Goal: Transaction & Acquisition: Purchase product/service

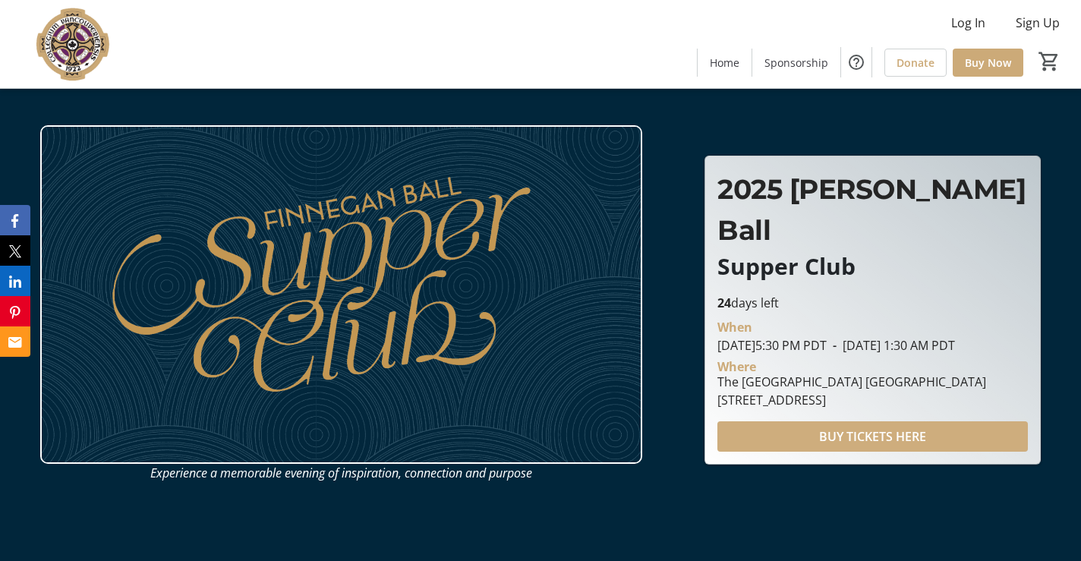
click at [837, 428] on span "BUY TICKETS HERE" at bounding box center [872, 437] width 107 height 18
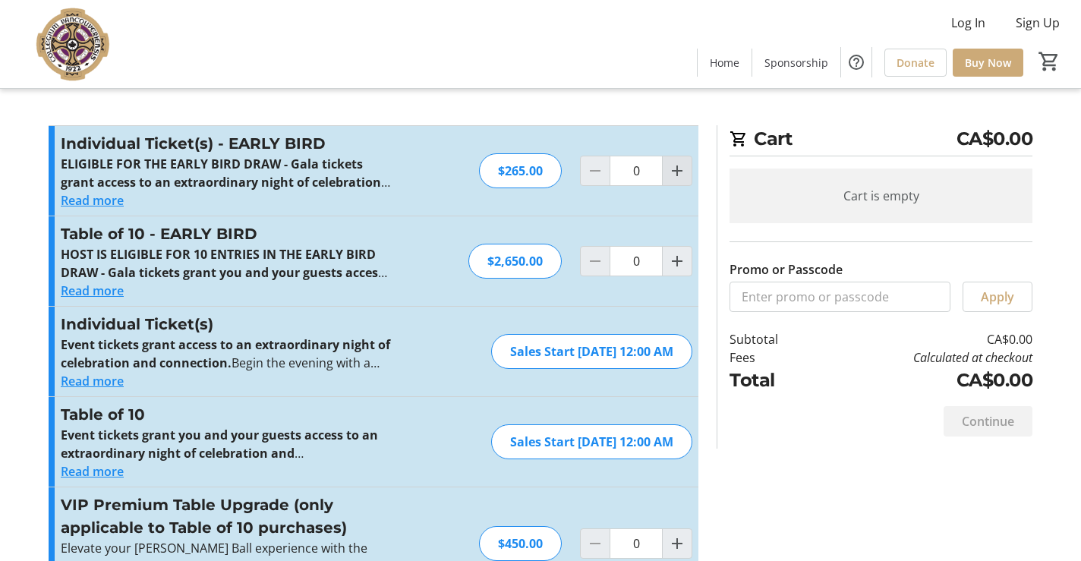
click at [677, 171] on mat-icon "Increment by one" at bounding box center [677, 171] width 18 height 18
type input "1"
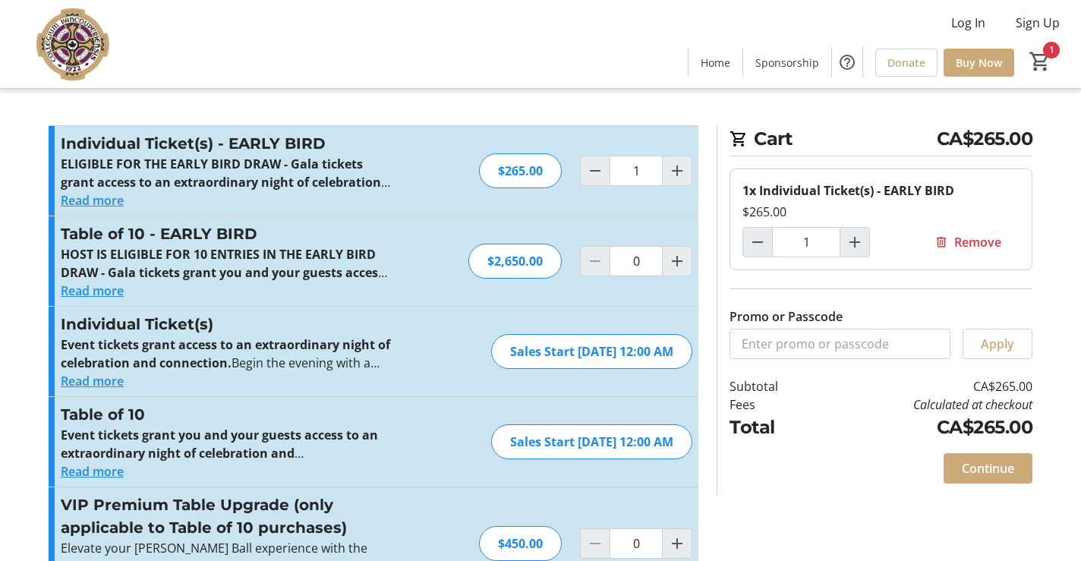
click at [87, 387] on button "Read more" at bounding box center [92, 381] width 63 height 18
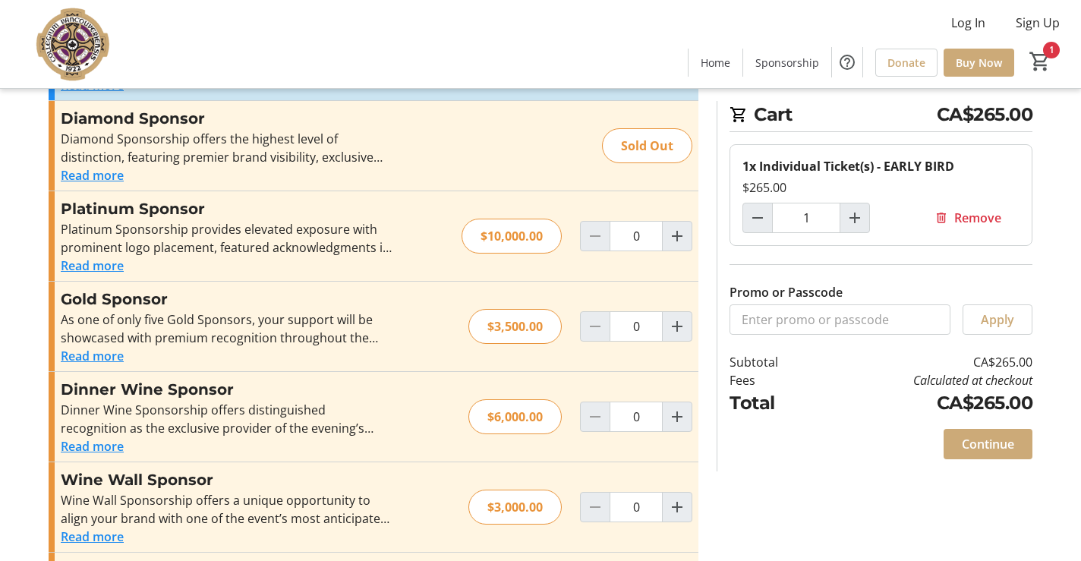
scroll to position [640, 0]
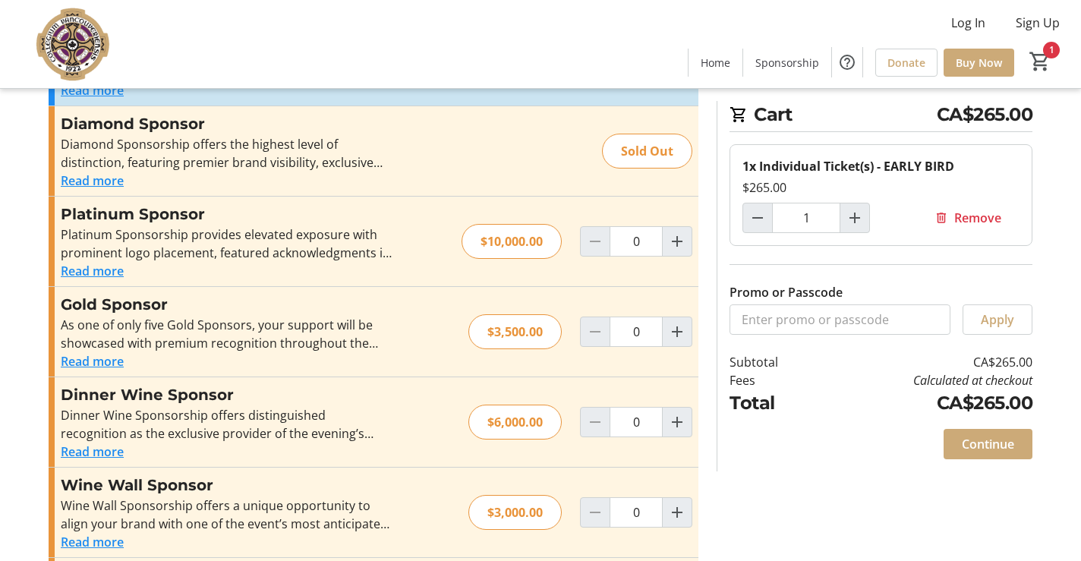
click at [103, 179] on button "Read more" at bounding box center [92, 181] width 63 height 18
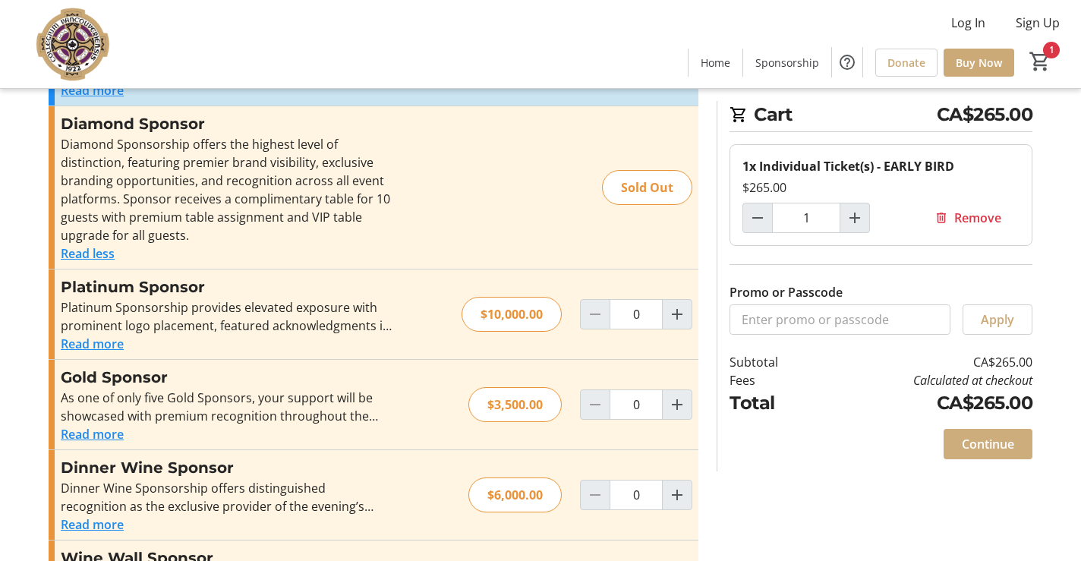
click at [990, 435] on span "Continue" at bounding box center [988, 444] width 52 height 18
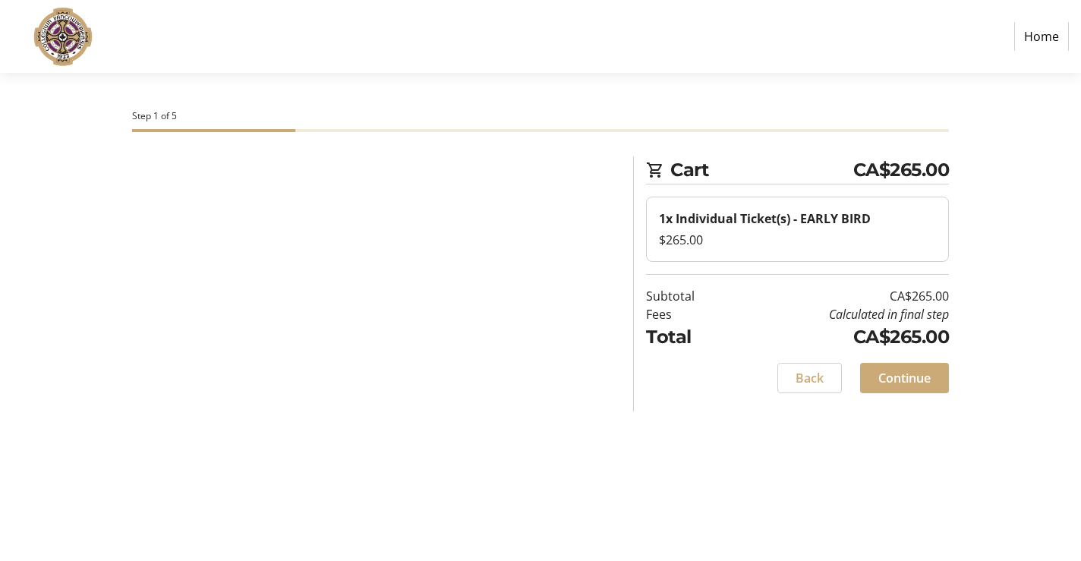
select select
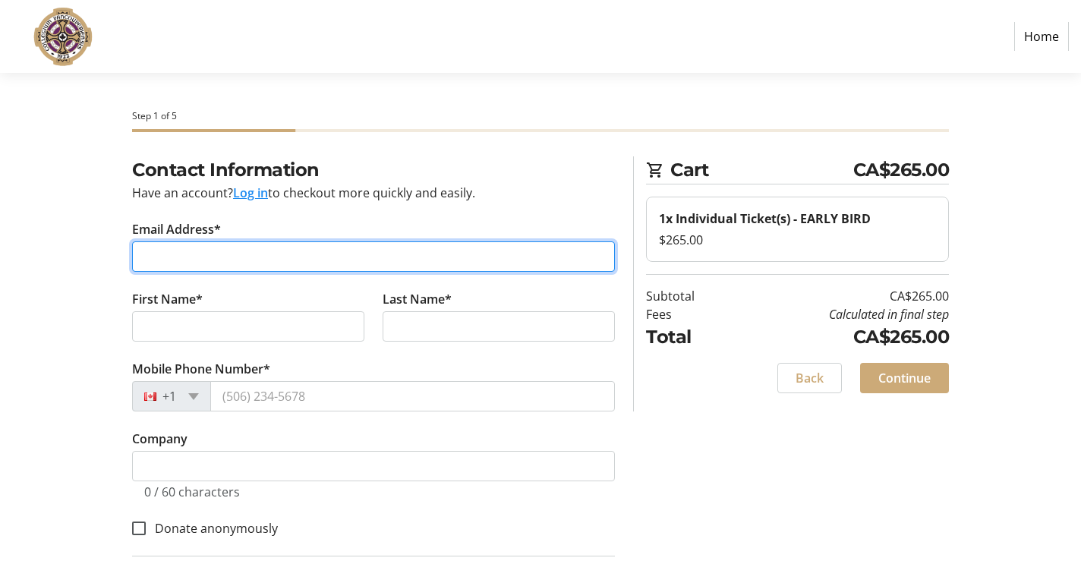
click at [421, 251] on input "Email Address*" at bounding box center [373, 256] width 483 height 30
type input "[EMAIL_ADDRESS][DOMAIN_NAME]"
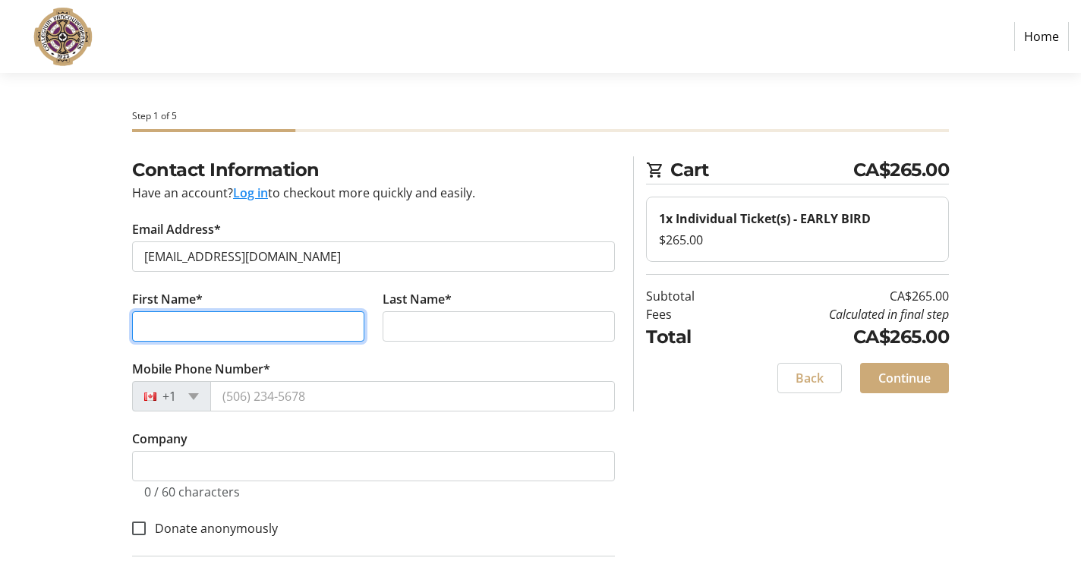
type input "[PERSON_NAME]"
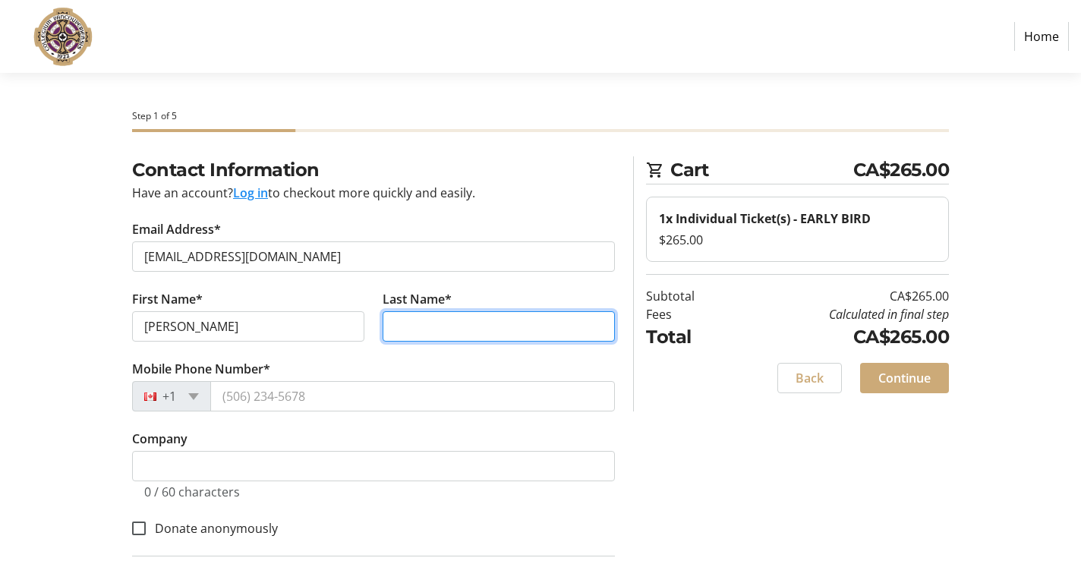
type input "[PERSON_NAME]"
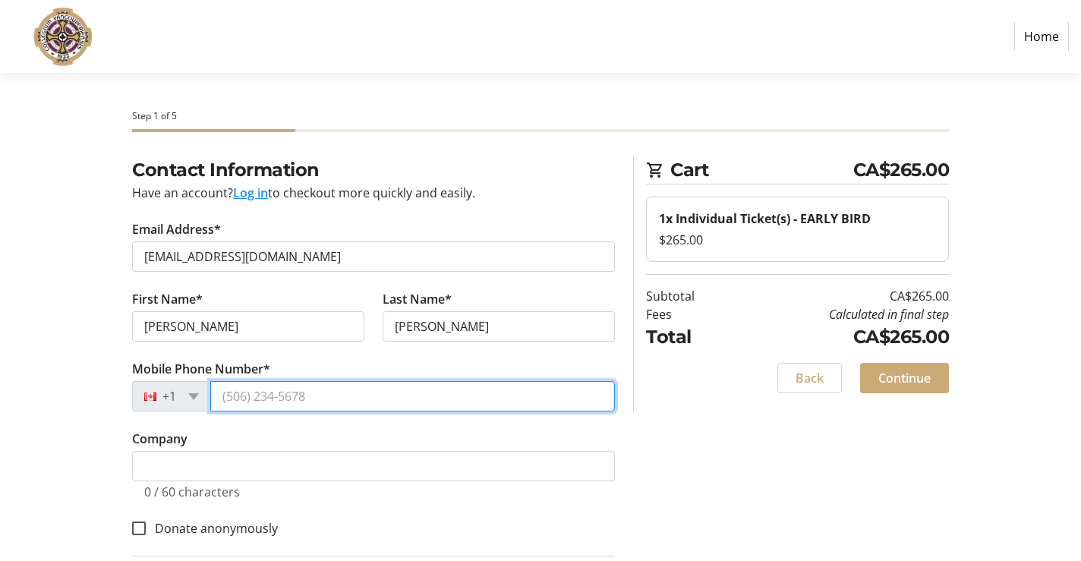
type input "[PHONE_NUMBER]"
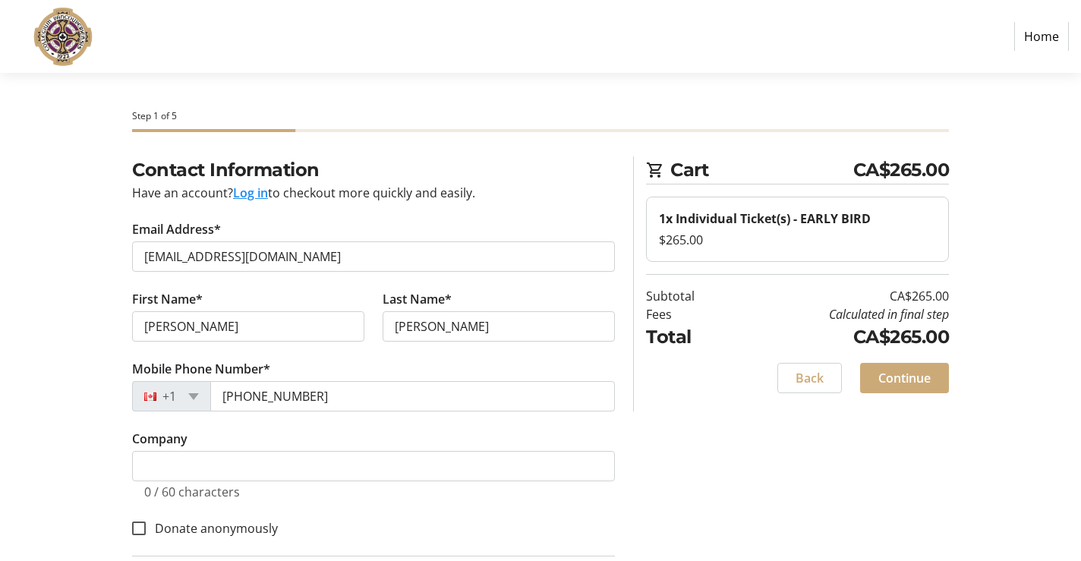
type input "[STREET_ADDRESS]"
type input "[GEOGRAPHIC_DATA]"
type input "V6P 5W5"
select select "CA"
select select "BC"
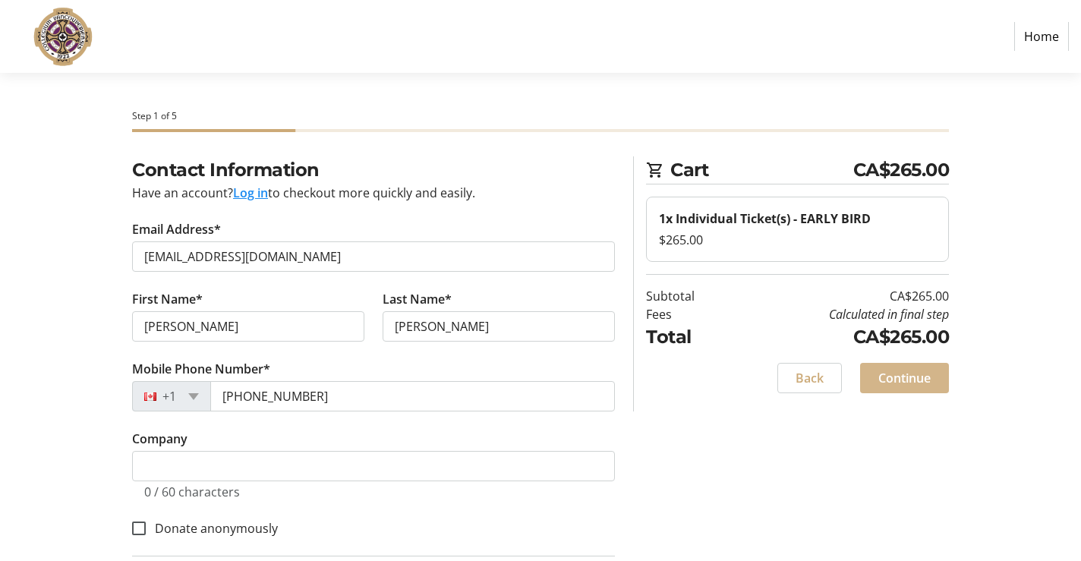
click at [896, 380] on span "Continue" at bounding box center [905, 378] width 52 height 18
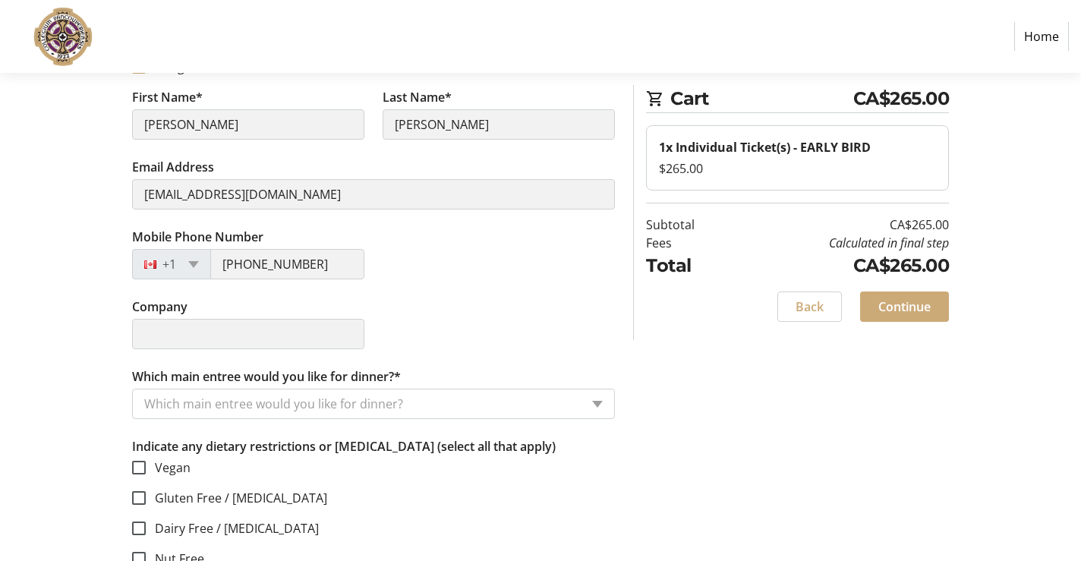
scroll to position [412, 0]
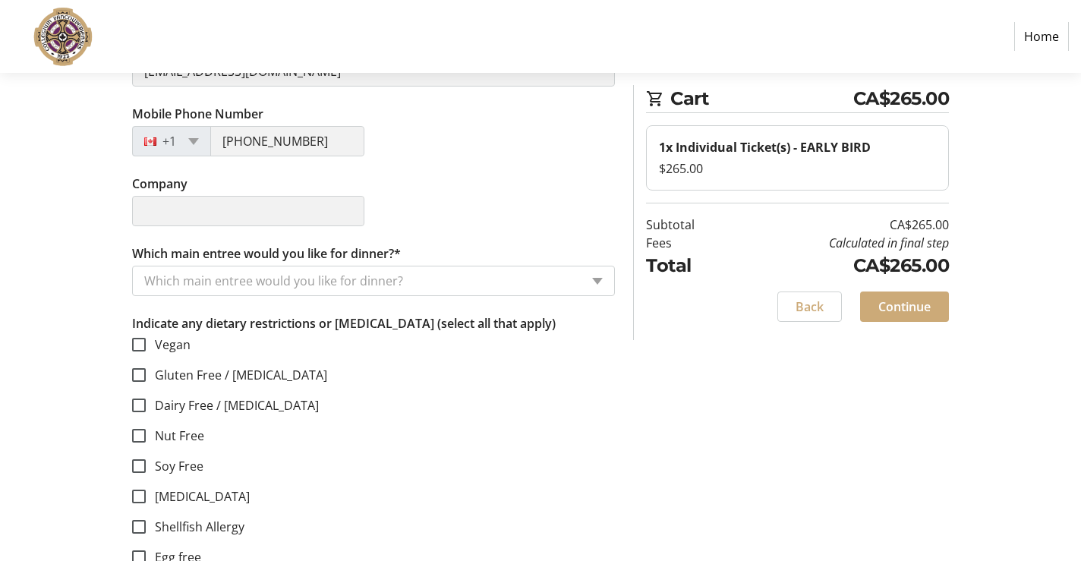
click at [340, 286] on input "Which main entree would you like for dinner?*" at bounding box center [362, 281] width 436 height 18
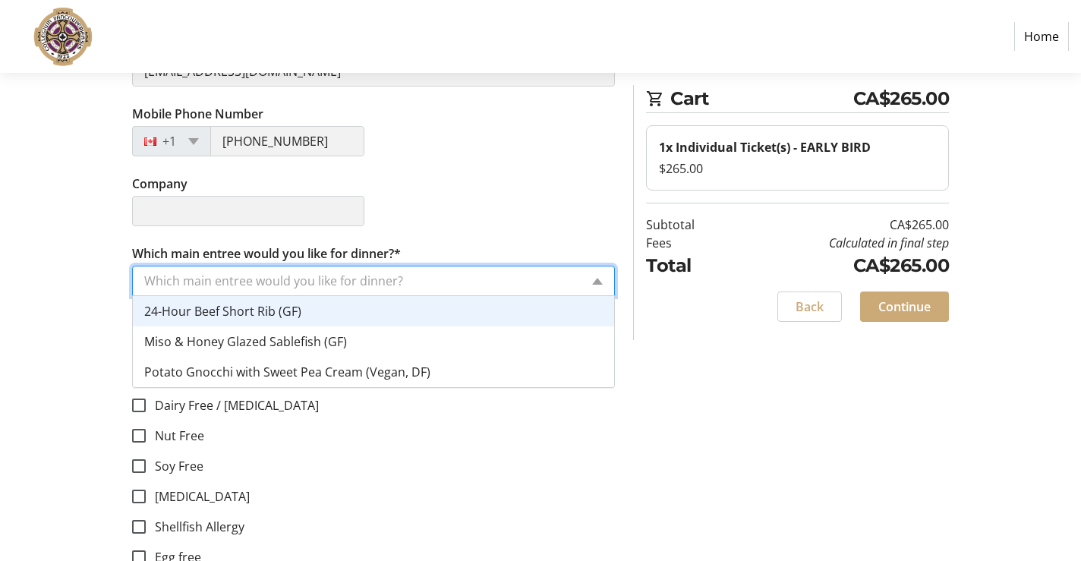
click at [323, 308] on div "24-Hour Beef Short Rib (GF)" at bounding box center [373, 311] width 481 height 30
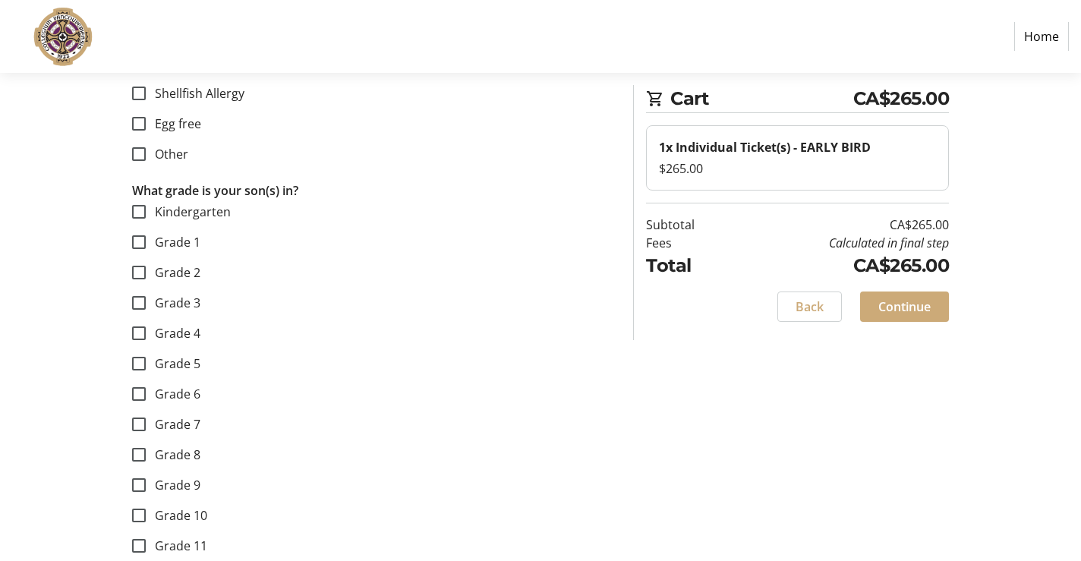
scroll to position [961, 0]
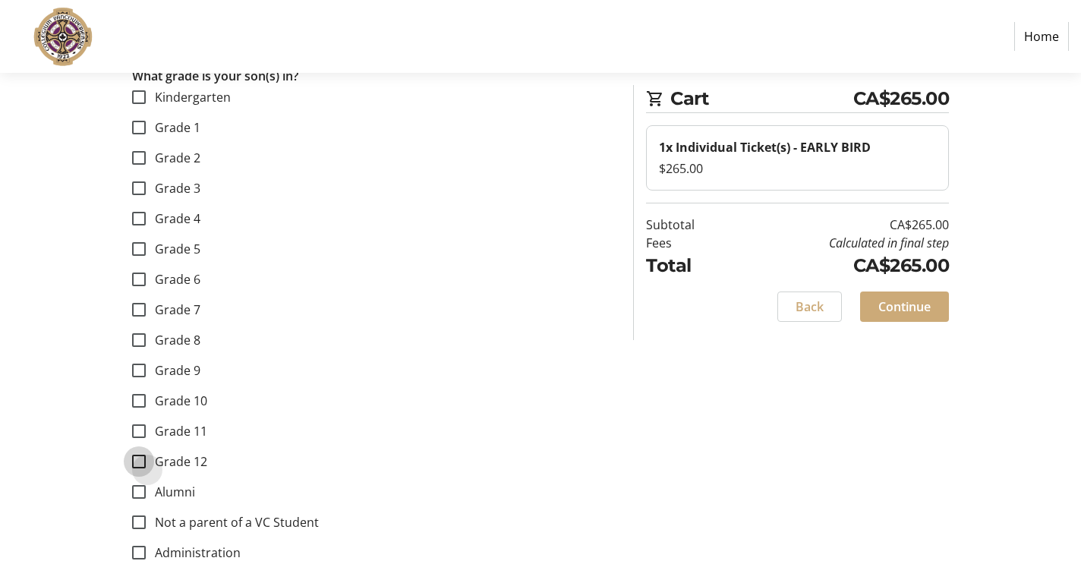
click at [143, 457] on input "Grade 12" at bounding box center [139, 462] width 14 height 14
checkbox input "true"
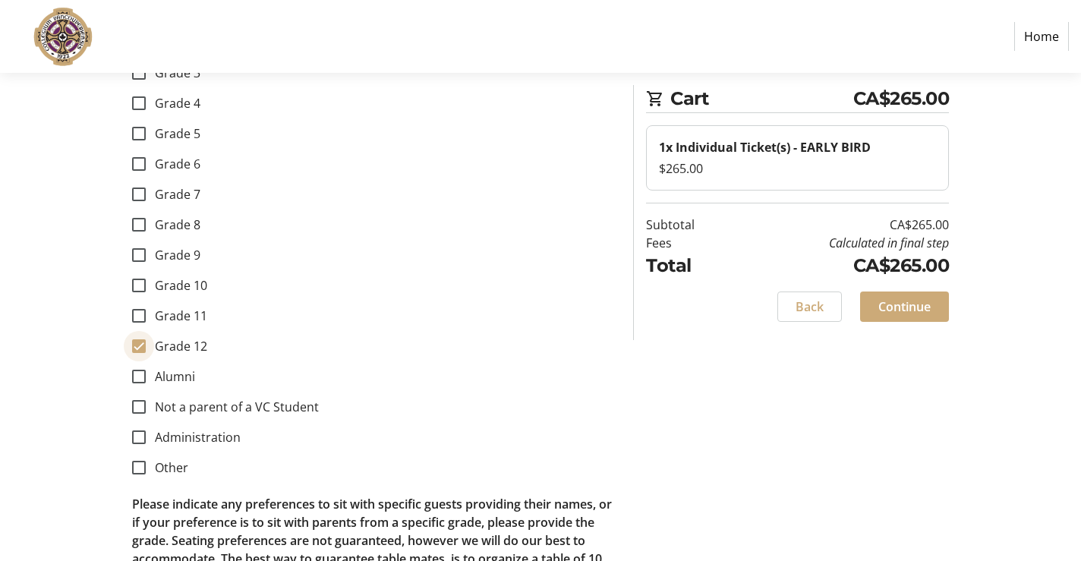
scroll to position [1134, 0]
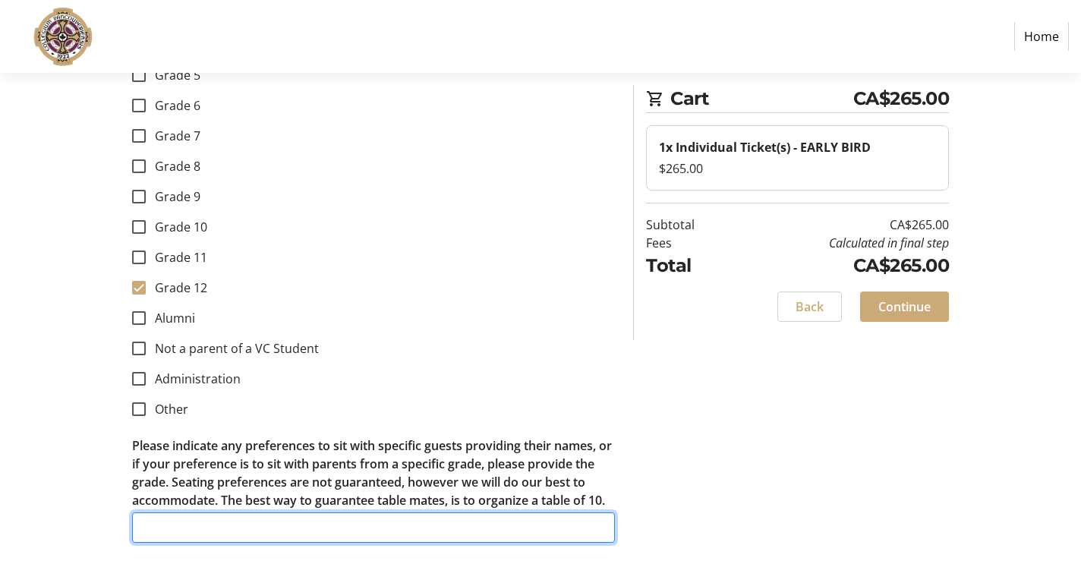
click at [297, 530] on input "Please indicate any preferences to sit with specific guests providing their nam…" at bounding box center [373, 528] width 483 height 30
type input "[PERSON_NAME]"
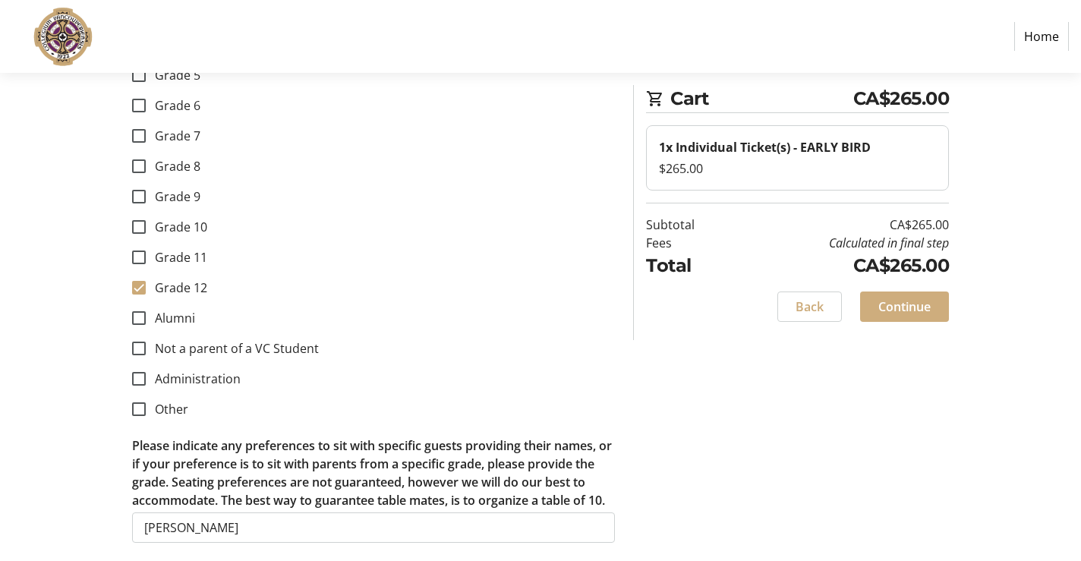
click at [907, 295] on span at bounding box center [904, 307] width 89 height 36
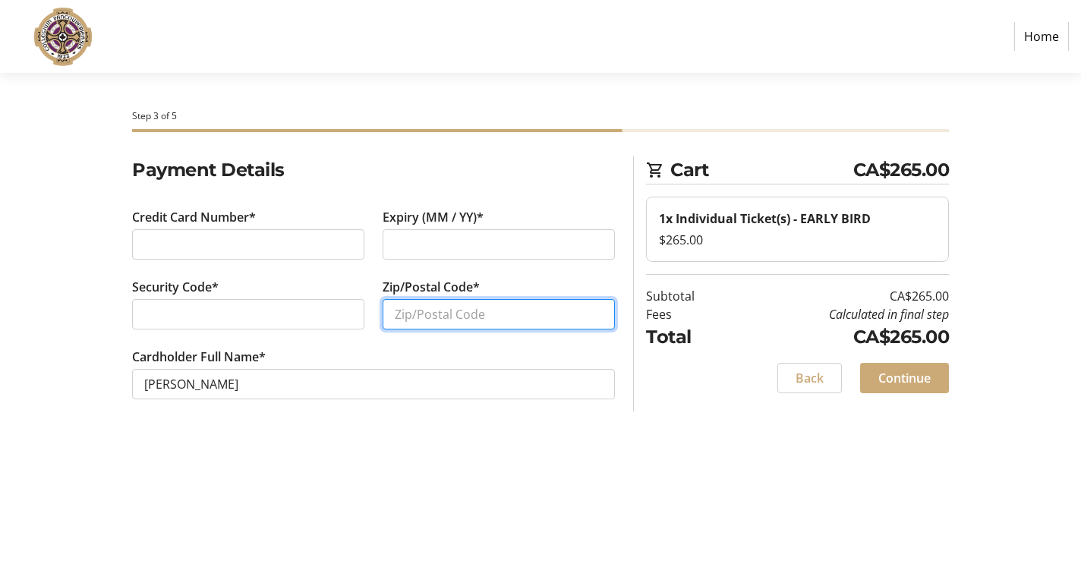
click at [469, 312] on input "Zip/Postal Code*" at bounding box center [499, 314] width 232 height 30
type input "V6P 5W5"
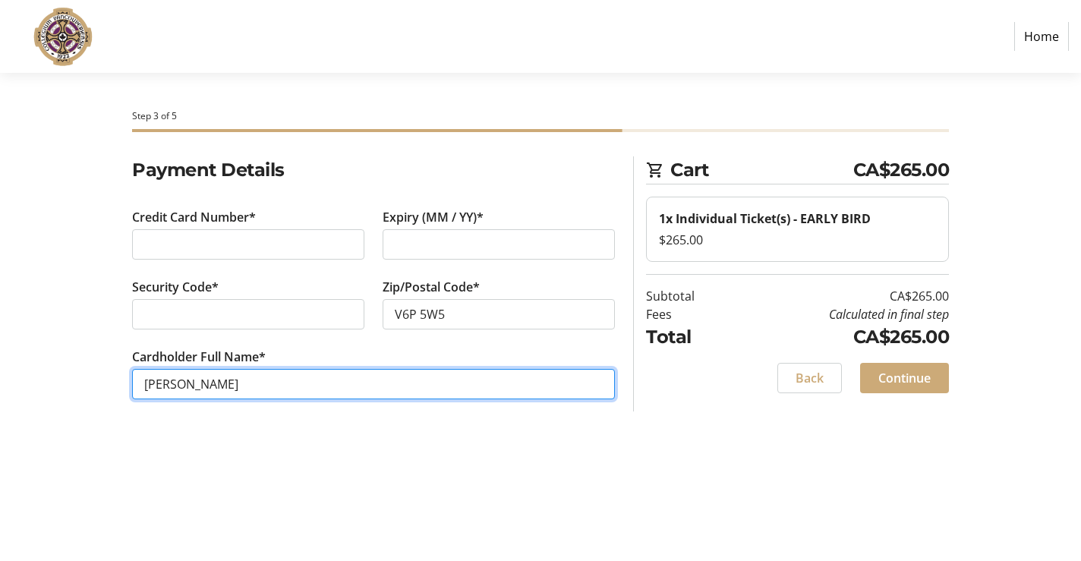
click at [246, 390] on input "[PERSON_NAME]" at bounding box center [373, 384] width 483 height 30
type input "[PERSON_NAME]"
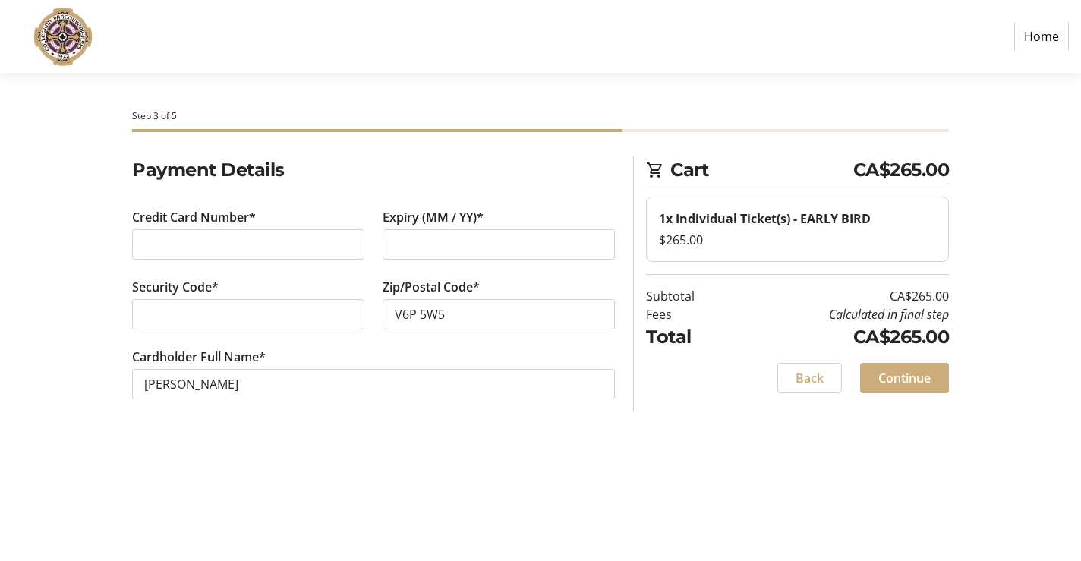
click at [897, 364] on span at bounding box center [904, 378] width 89 height 36
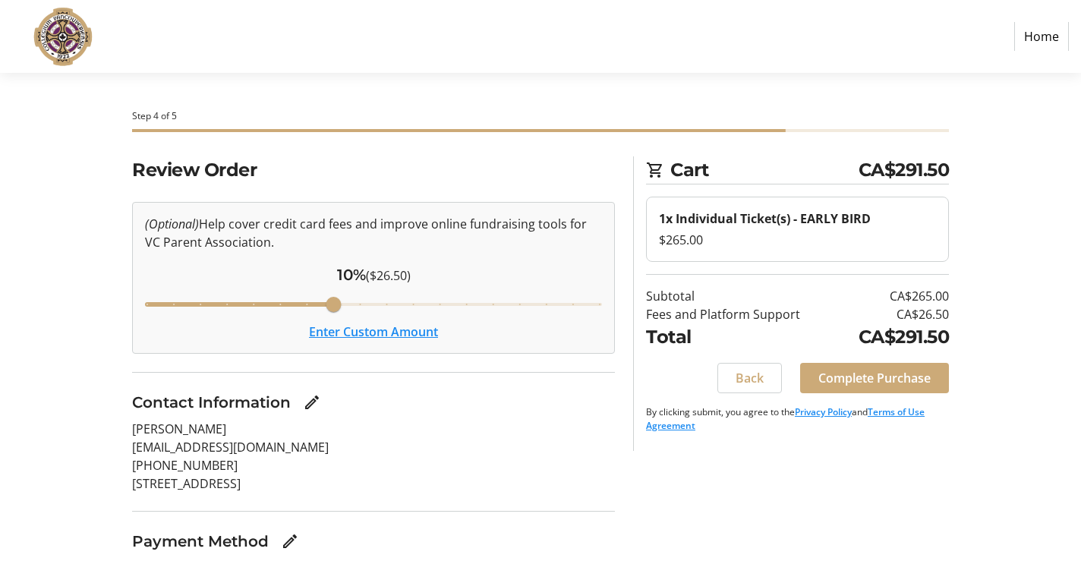
click at [367, 333] on button "Enter Custom Amount" at bounding box center [373, 332] width 129 height 18
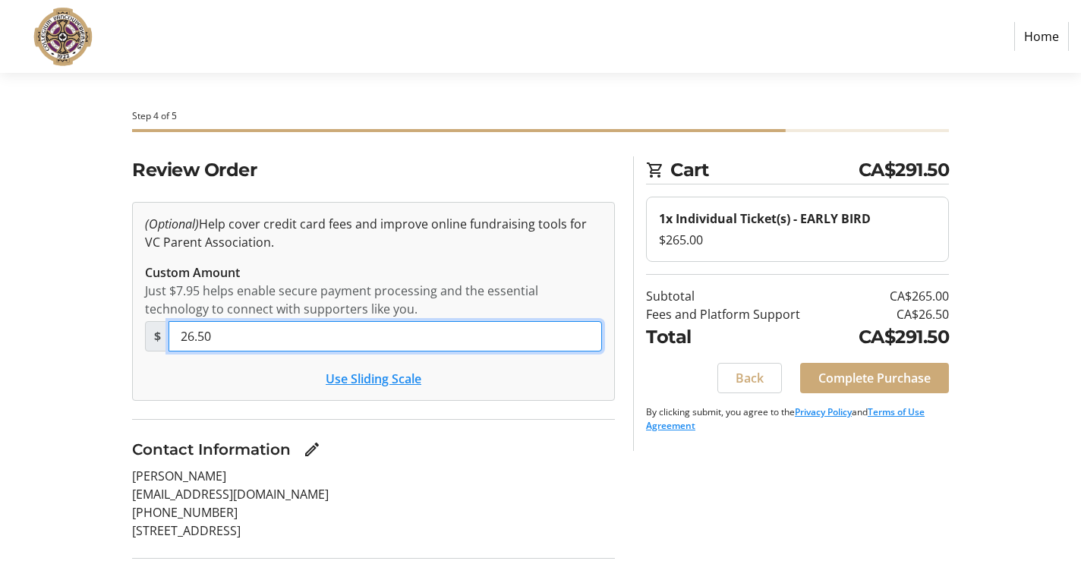
drag, startPoint x: 223, startPoint y: 337, endPoint x: 169, endPoint y: 336, distance: 54.7
click at [169, 336] on input "26.50" at bounding box center [386, 336] width 434 height 30
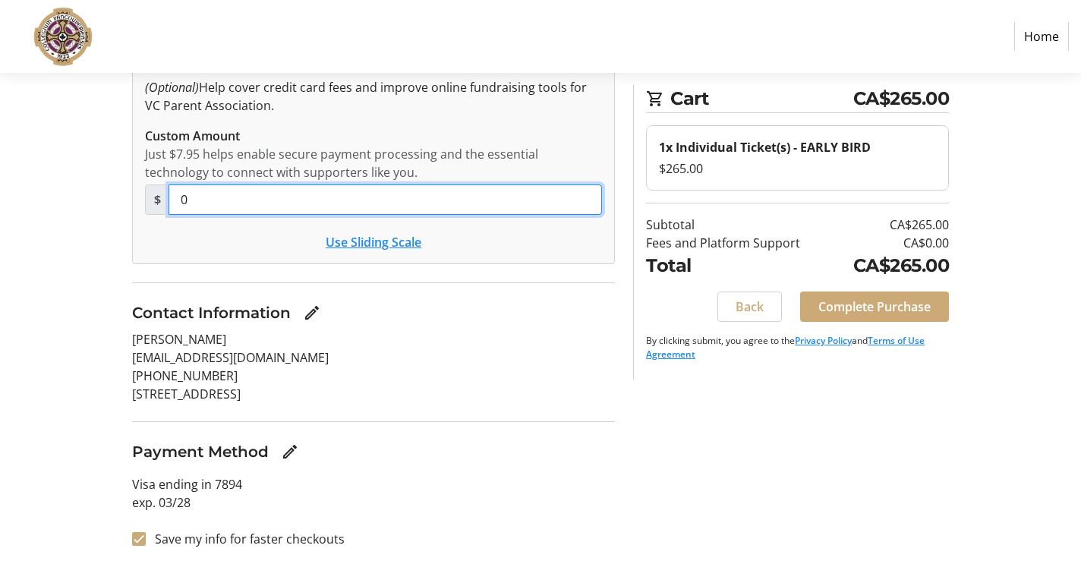
scroll to position [142, 0]
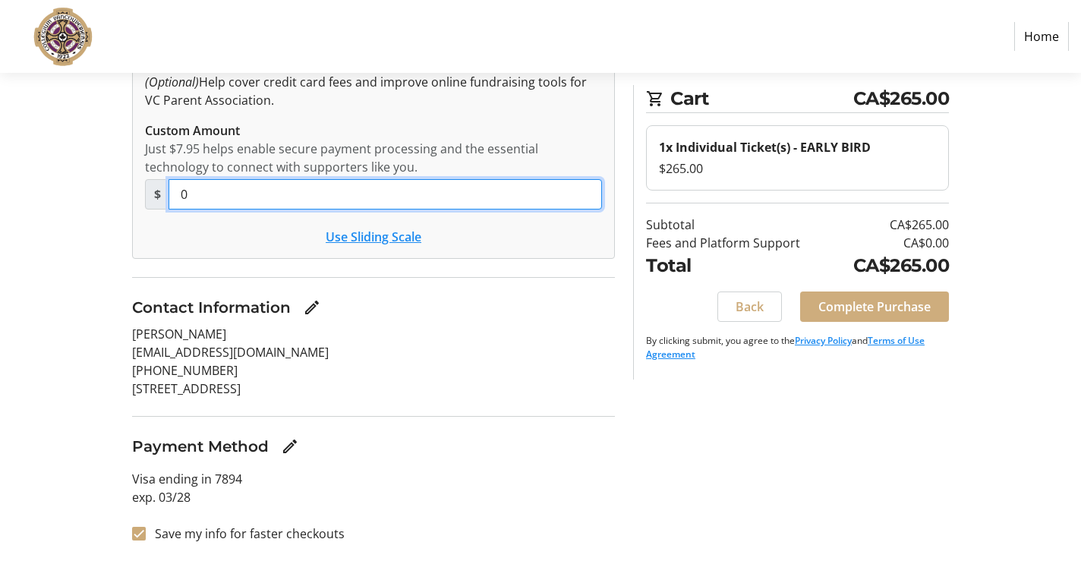
type input "0"
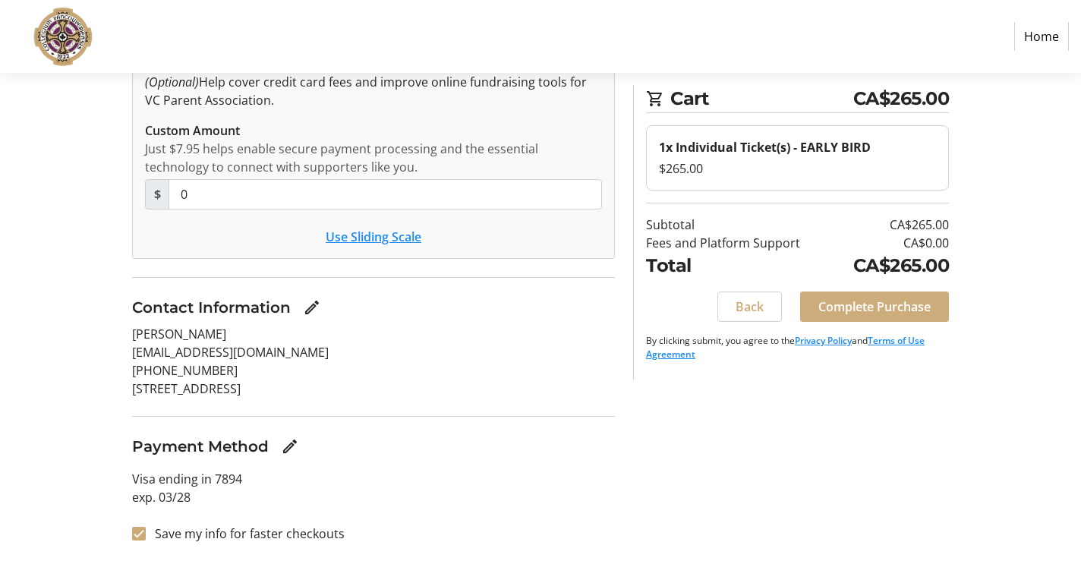
click at [828, 307] on span "Complete Purchase" at bounding box center [875, 307] width 112 height 18
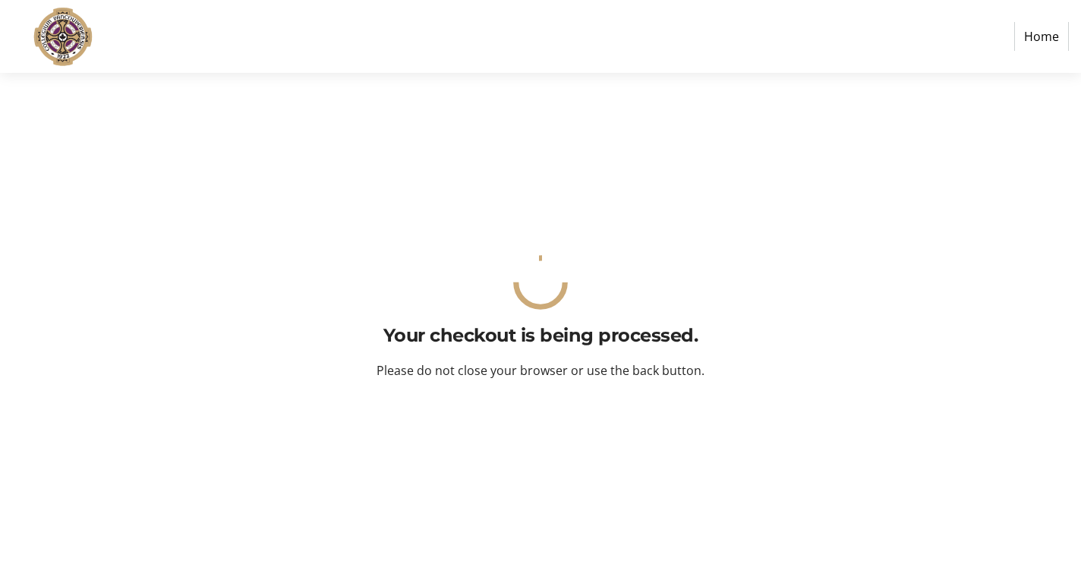
scroll to position [0, 0]
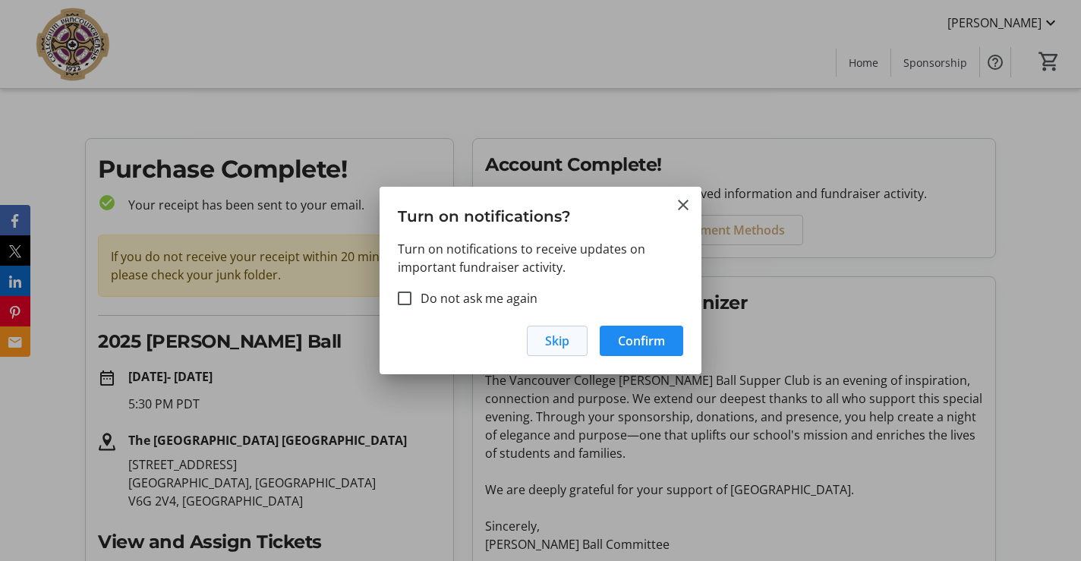
click at [582, 344] on span "button" at bounding box center [557, 341] width 59 height 36
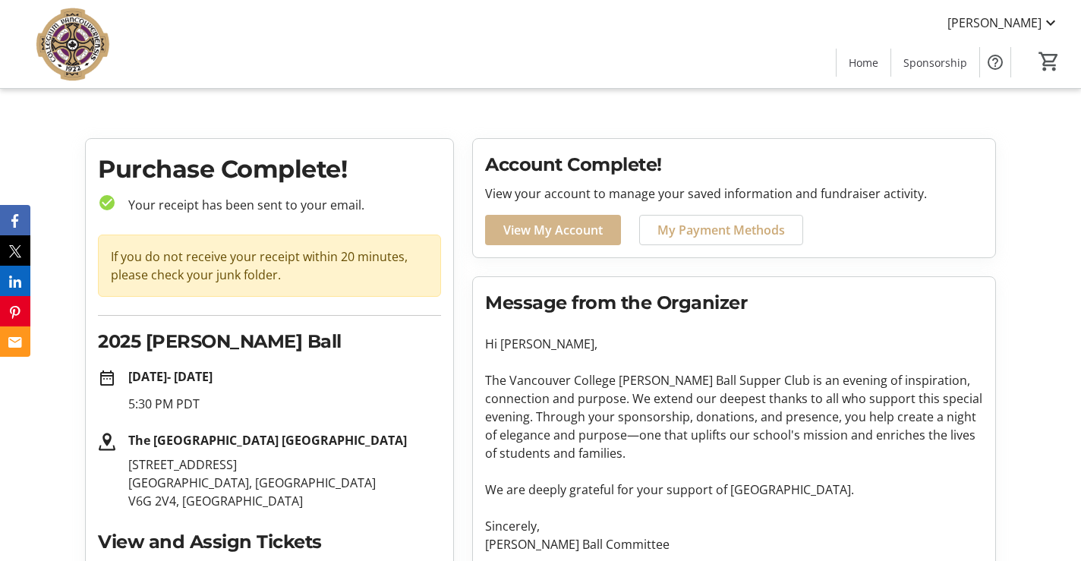
click at [514, 230] on span "View My Account" at bounding box center [552, 230] width 99 height 18
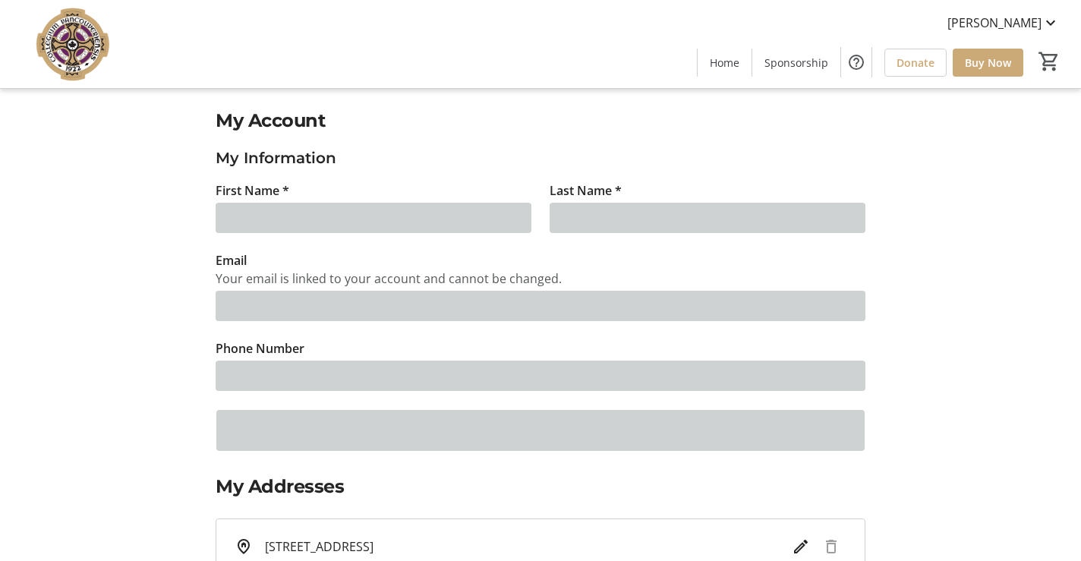
type input "[PERSON_NAME]"
type input "[EMAIL_ADDRESS][DOMAIN_NAME]"
type input "[PHONE_NUMBER]"
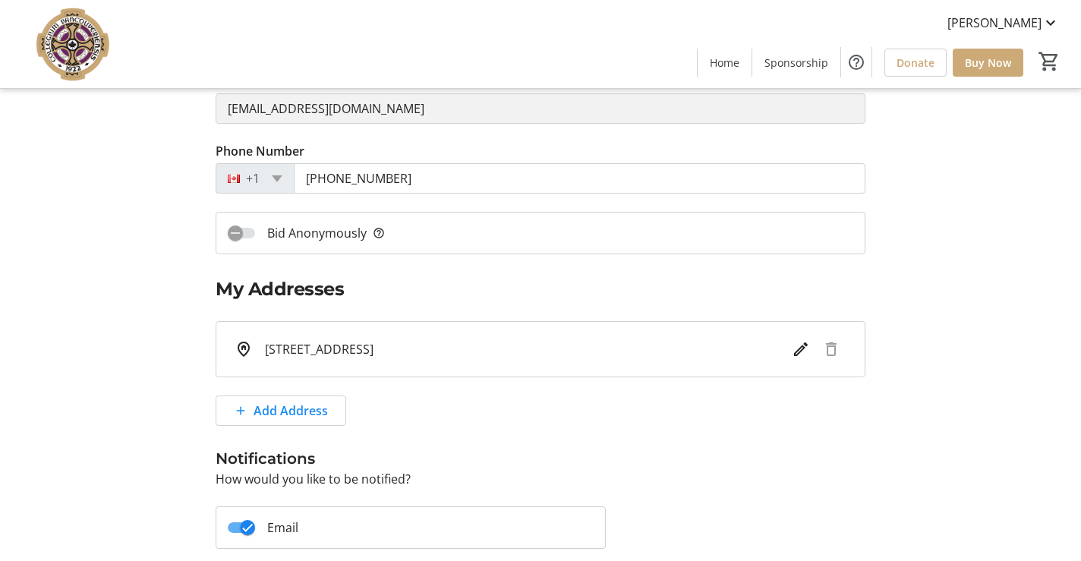
scroll to position [415, 0]
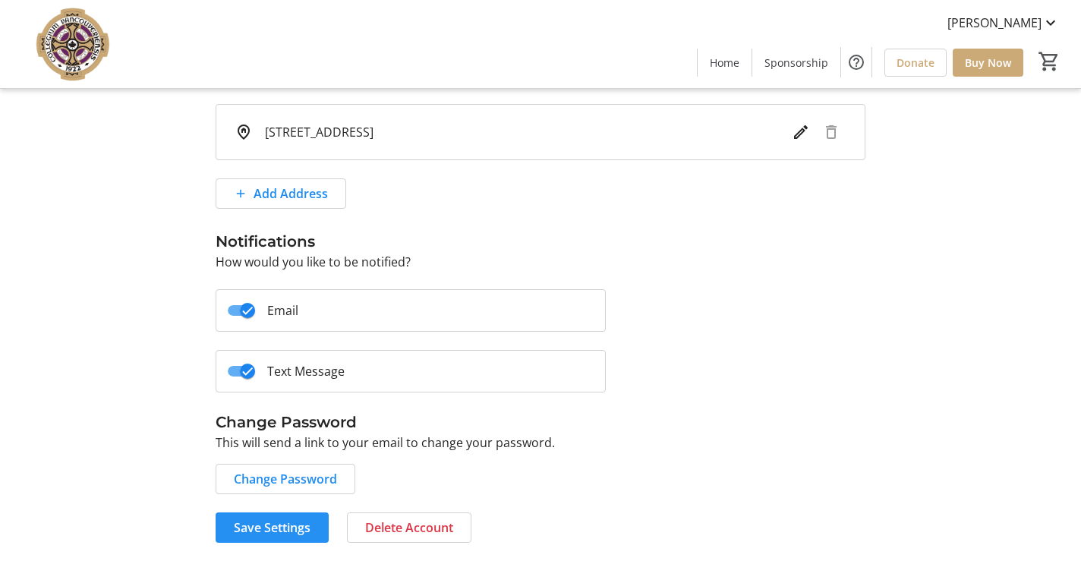
click at [260, 528] on span "Save Settings" at bounding box center [272, 528] width 77 height 18
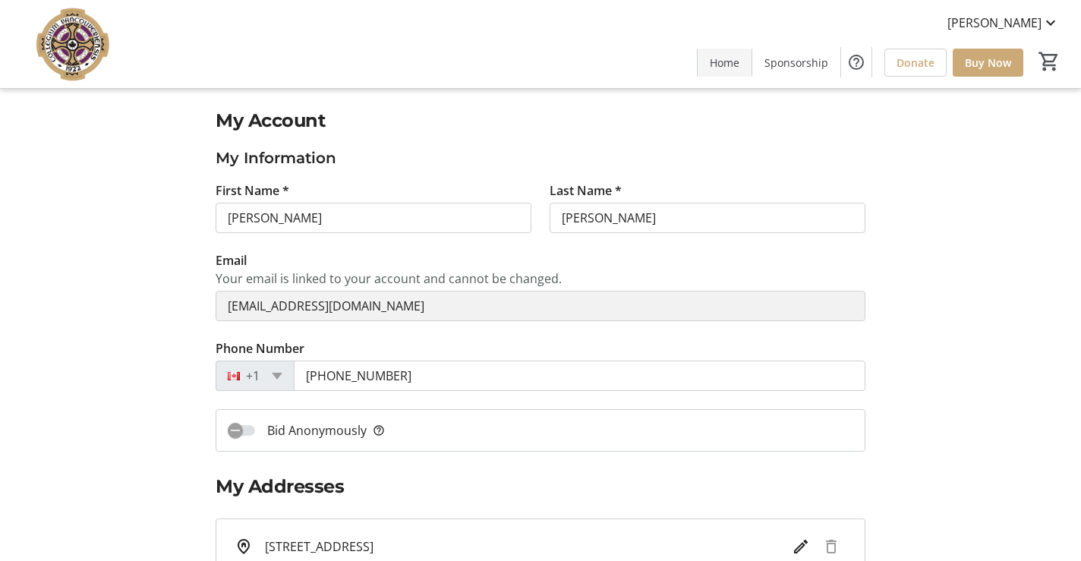
click at [730, 70] on span "Home" at bounding box center [725, 63] width 30 height 16
